Goal: Information Seeking & Learning: Check status

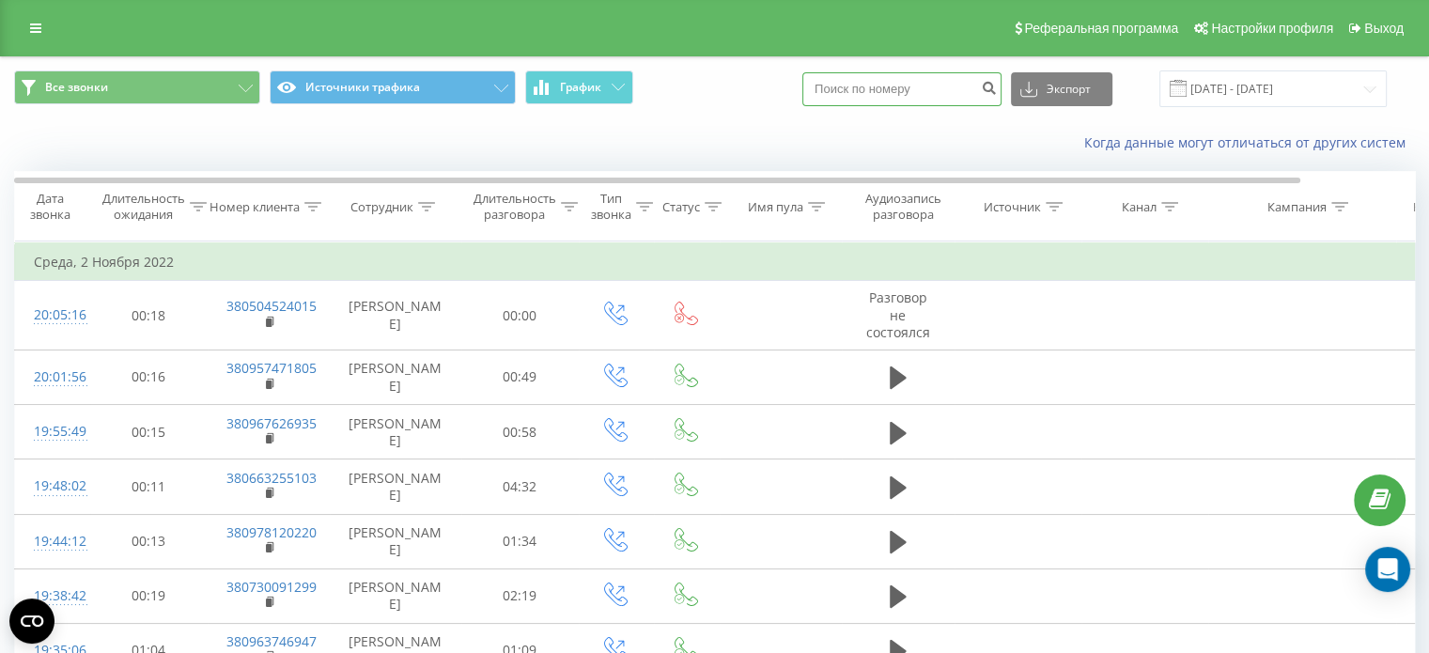
paste input "0979254005"
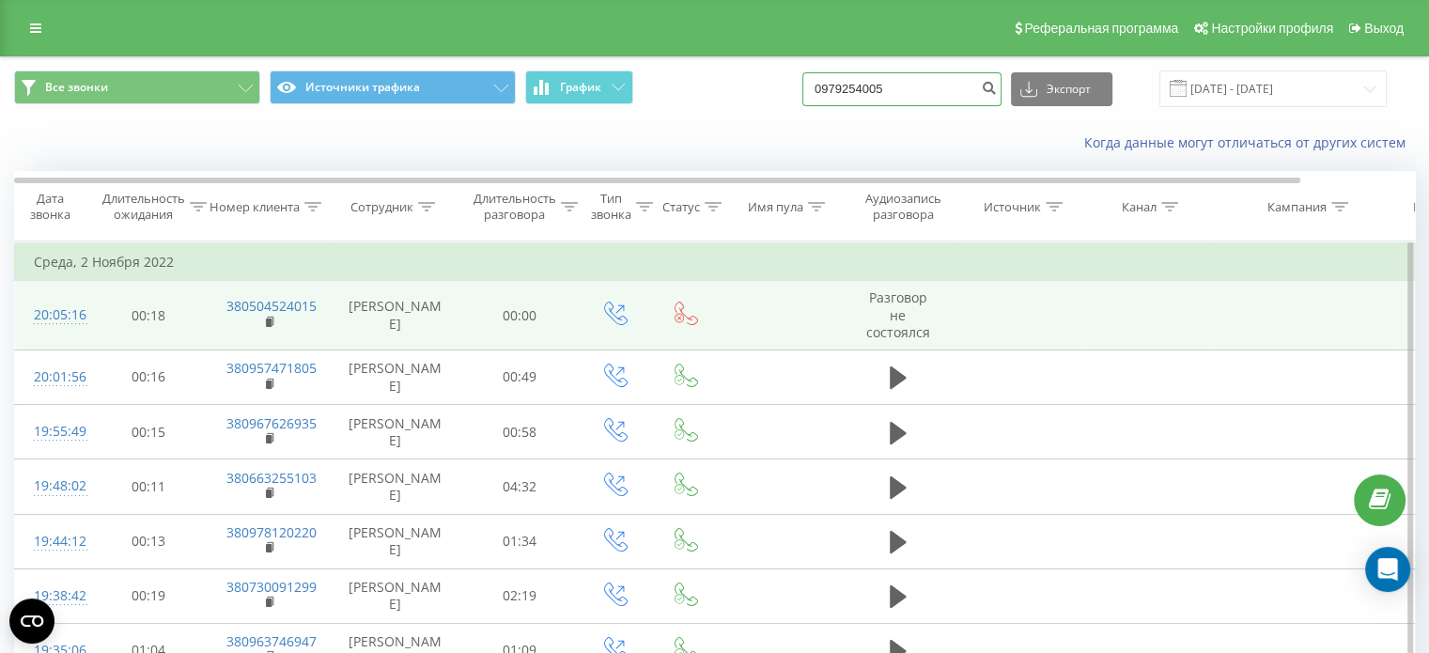
type input "0979254005"
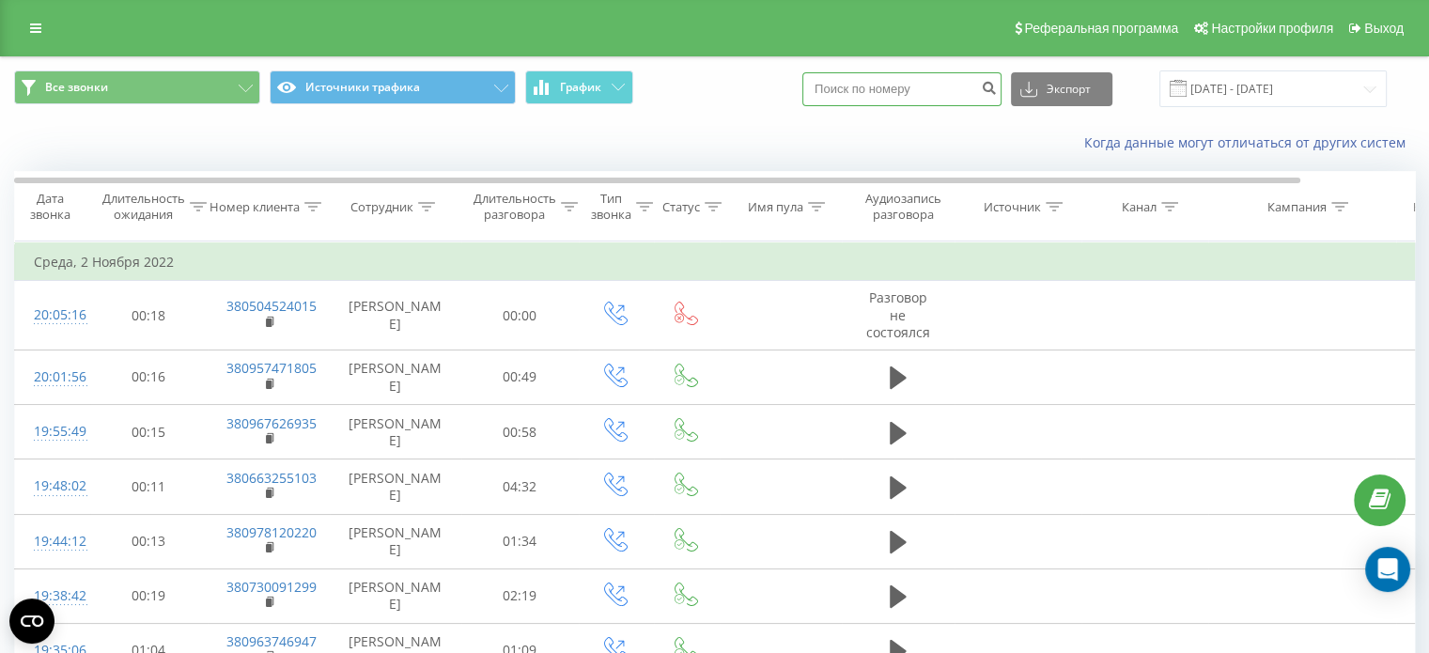
paste input "0979254005"
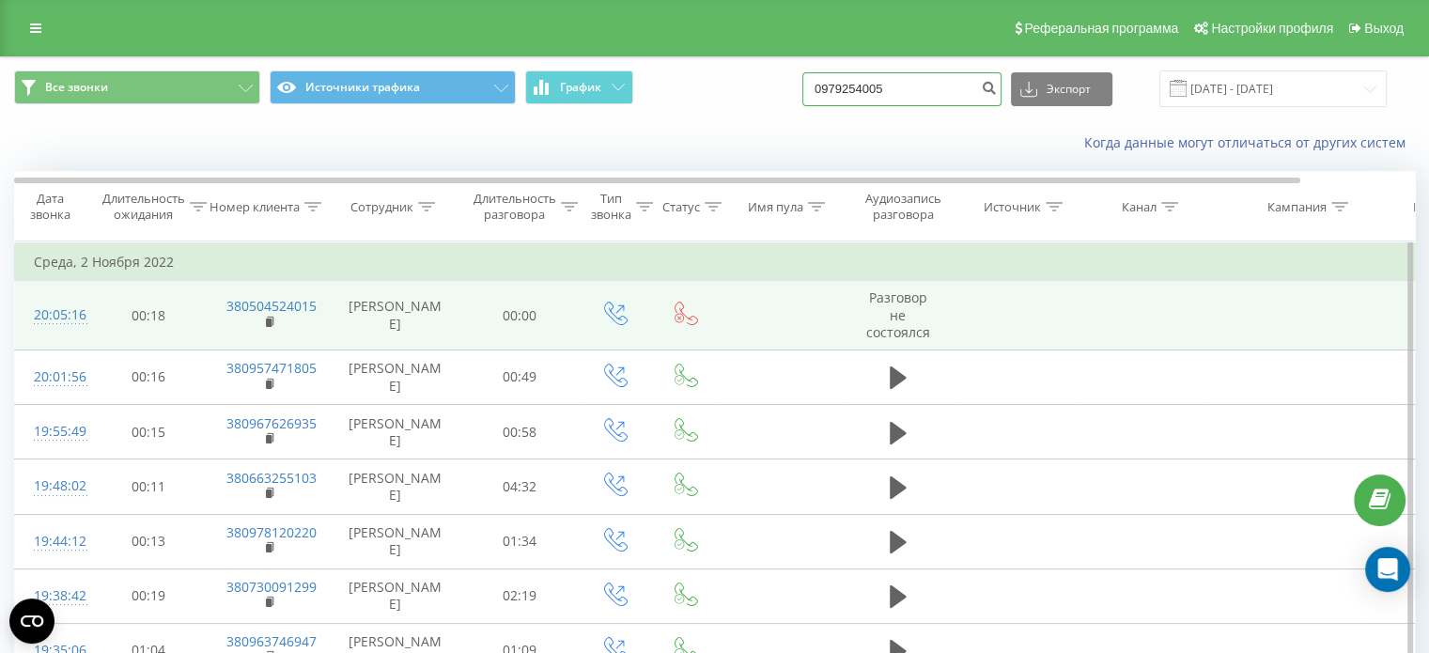
type input "0979254005"
